Goal: Task Accomplishment & Management: Use online tool/utility

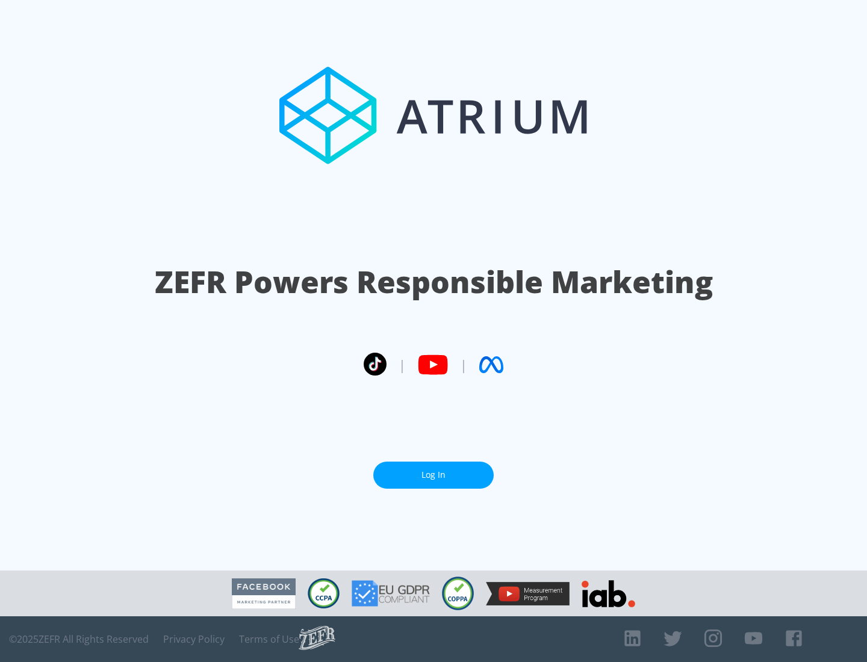
click at [433, 470] on link "Log In" at bounding box center [433, 475] width 120 height 27
